Goal: Information Seeking & Learning: Learn about a topic

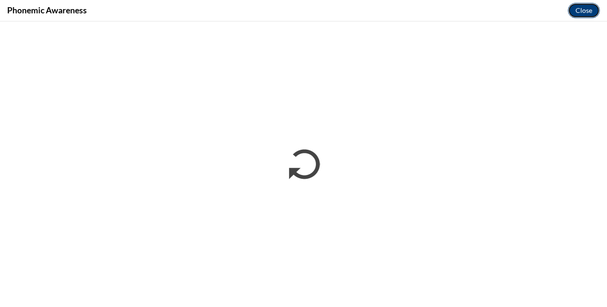
click at [586, 9] on button "Close" at bounding box center [584, 10] width 32 height 15
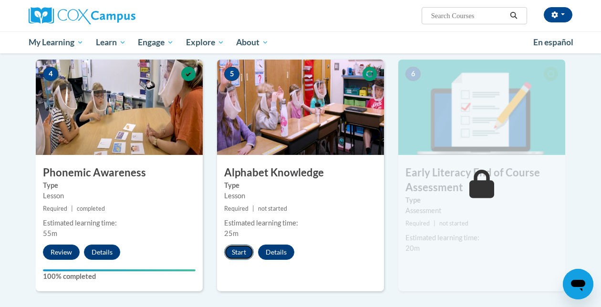
click at [235, 250] on button "Start" at bounding box center [239, 252] width 30 height 15
